Goal: Information Seeking & Learning: Check status

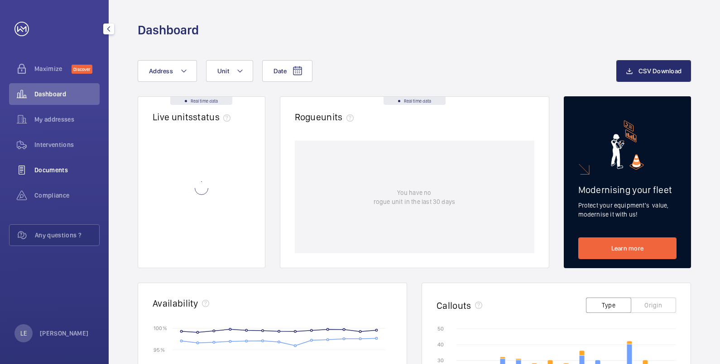
click at [65, 166] on span "Documents" at bounding box center [66, 170] width 65 height 9
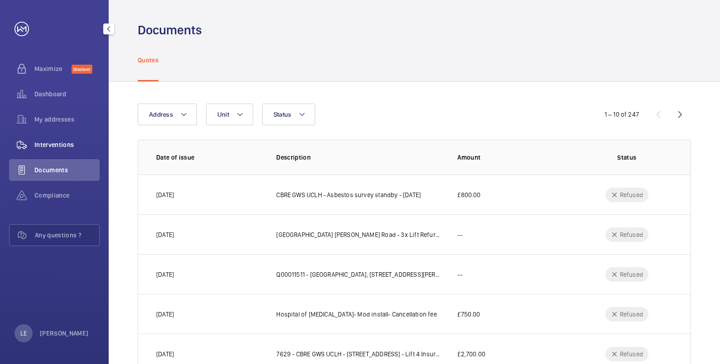
click at [66, 143] on span "Interventions" at bounding box center [66, 144] width 65 height 9
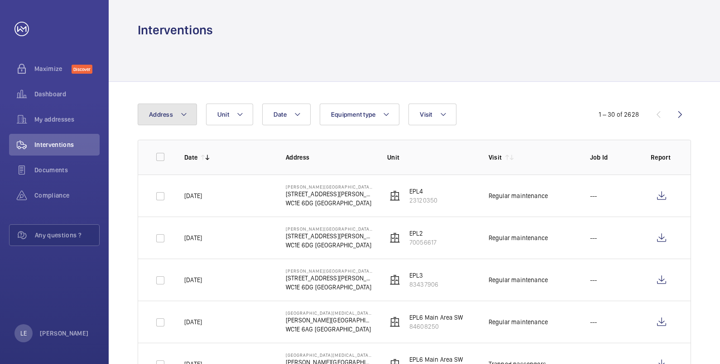
click at [181, 116] on mat-icon at bounding box center [183, 114] width 7 height 11
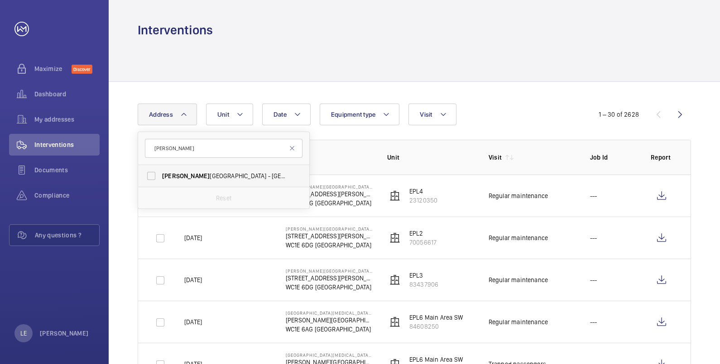
type input "[PERSON_NAME]"
click at [186, 172] on span "[PERSON_NAME][GEOGRAPHIC_DATA] - [GEOGRAPHIC_DATA], [STREET_ADDRESS][PERSON_NAM…" at bounding box center [224, 176] width 124 height 9
click at [160, 171] on input "[PERSON_NAME][GEOGRAPHIC_DATA] - [GEOGRAPHIC_DATA], [STREET_ADDRESS][PERSON_NAM…" at bounding box center [151, 176] width 18 height 18
checkbox input "true"
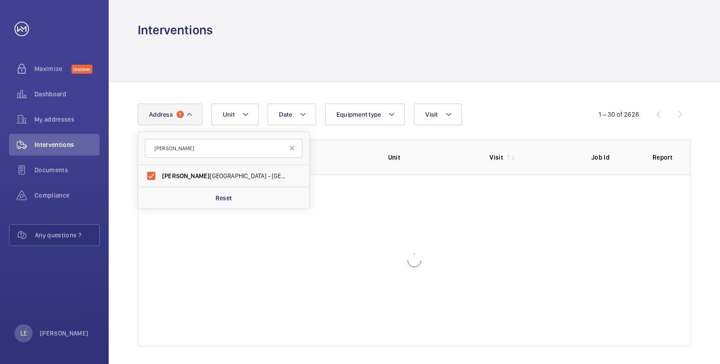
click at [530, 92] on div "Date Address [STREET_ADDRESS][PERSON_NAME][PERSON_NAME][PERSON_NAME] Reset Unit…" at bounding box center [414, 225] width 611 height 286
